Goal: Information Seeking & Learning: Learn about a topic

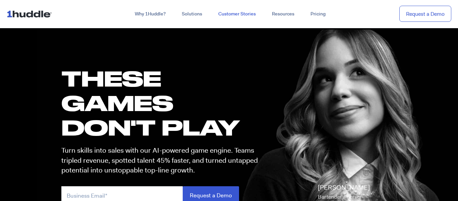
click at [247, 13] on link "Customer Stories" at bounding box center [237, 14] width 54 height 12
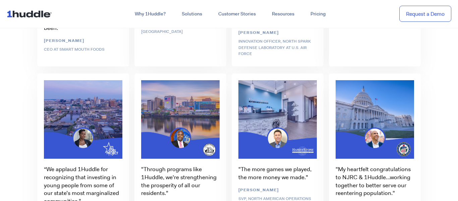
scroll to position [1374, 0]
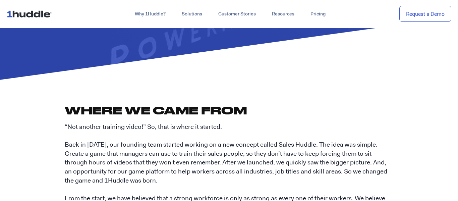
scroll to position [176, 0]
